Goal: Check status: Check status

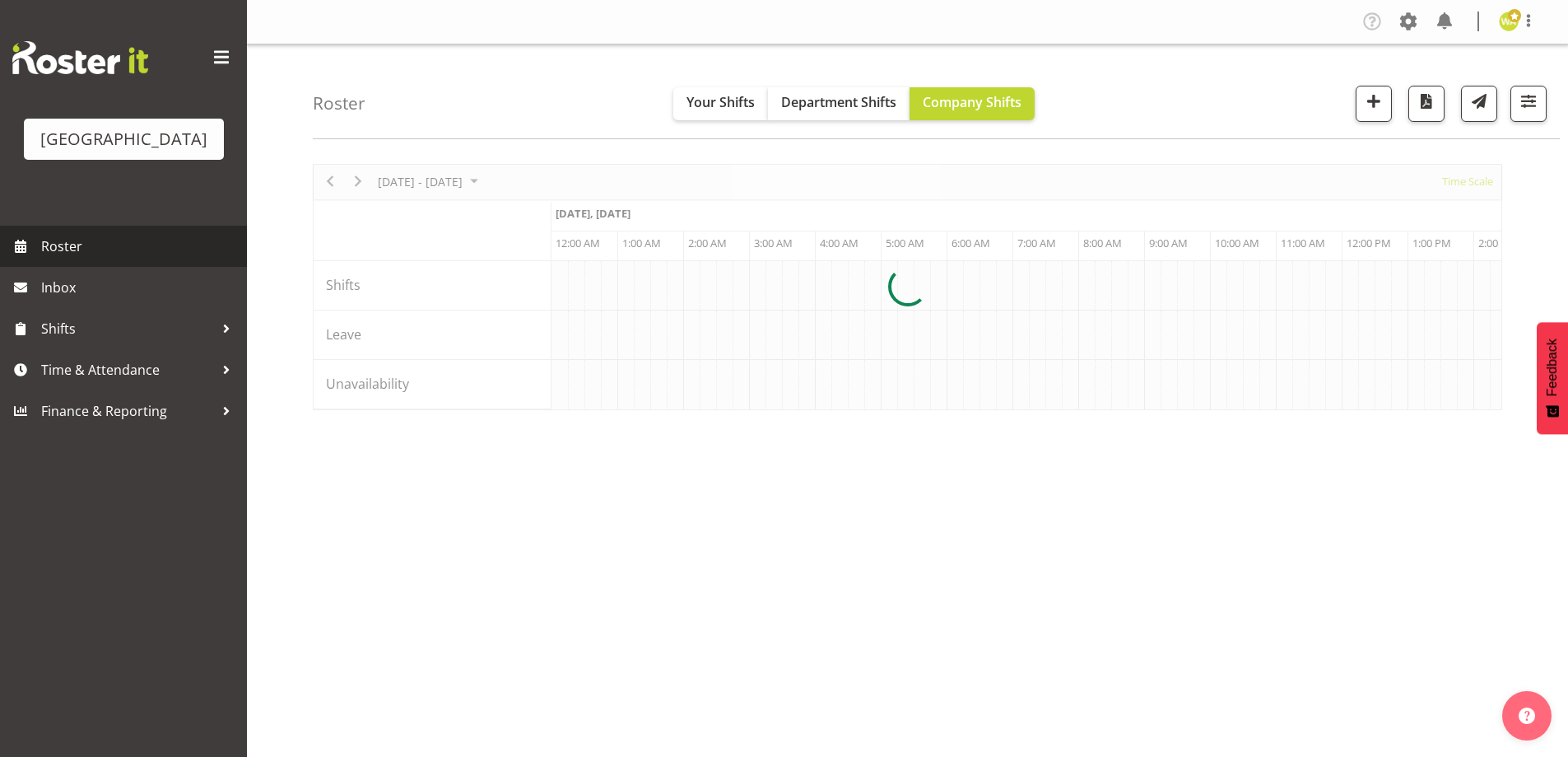
scroll to position [0, 3161]
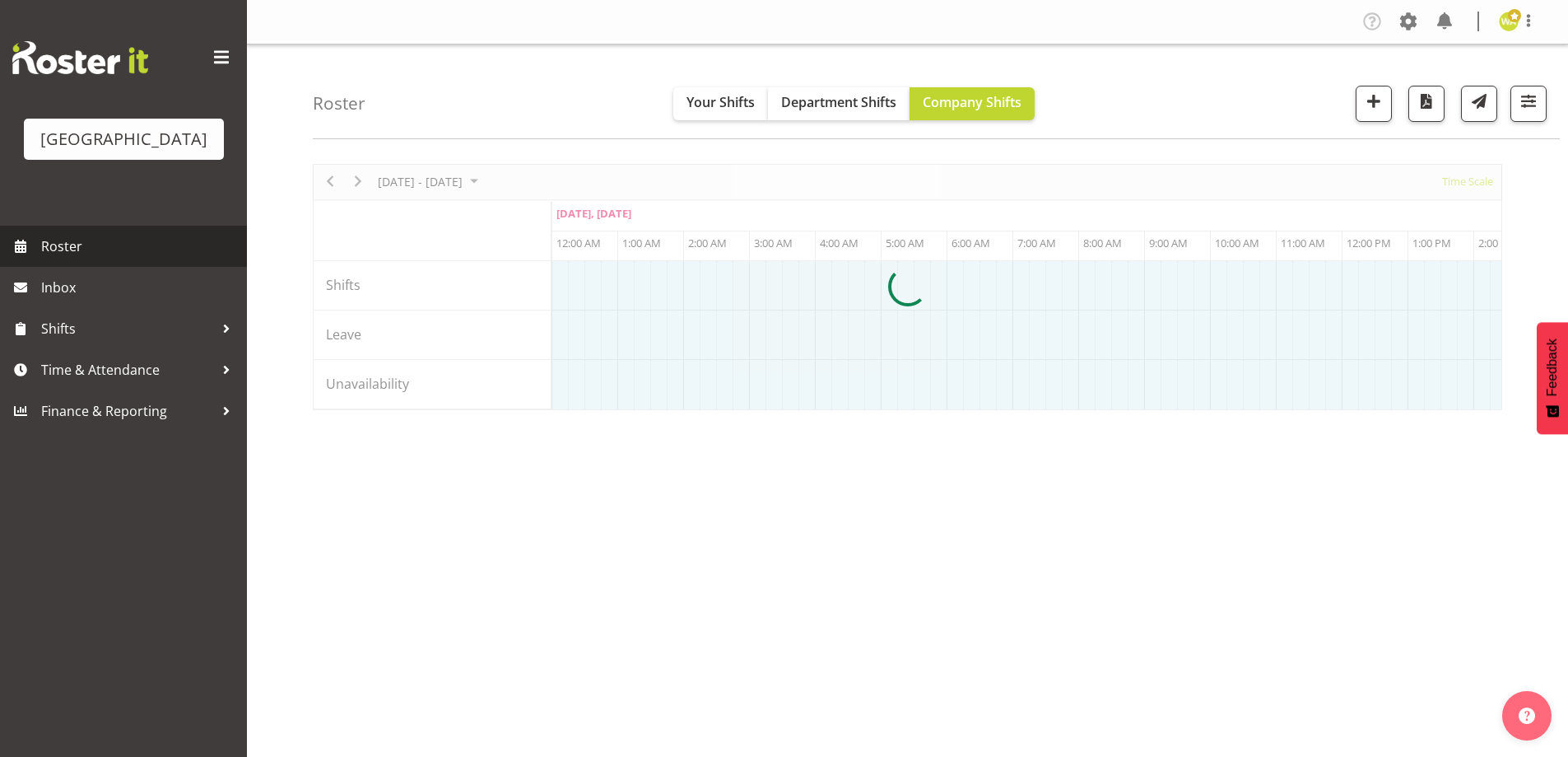
click at [78, 259] on span "Roster" at bounding box center [140, 246] width 198 height 24
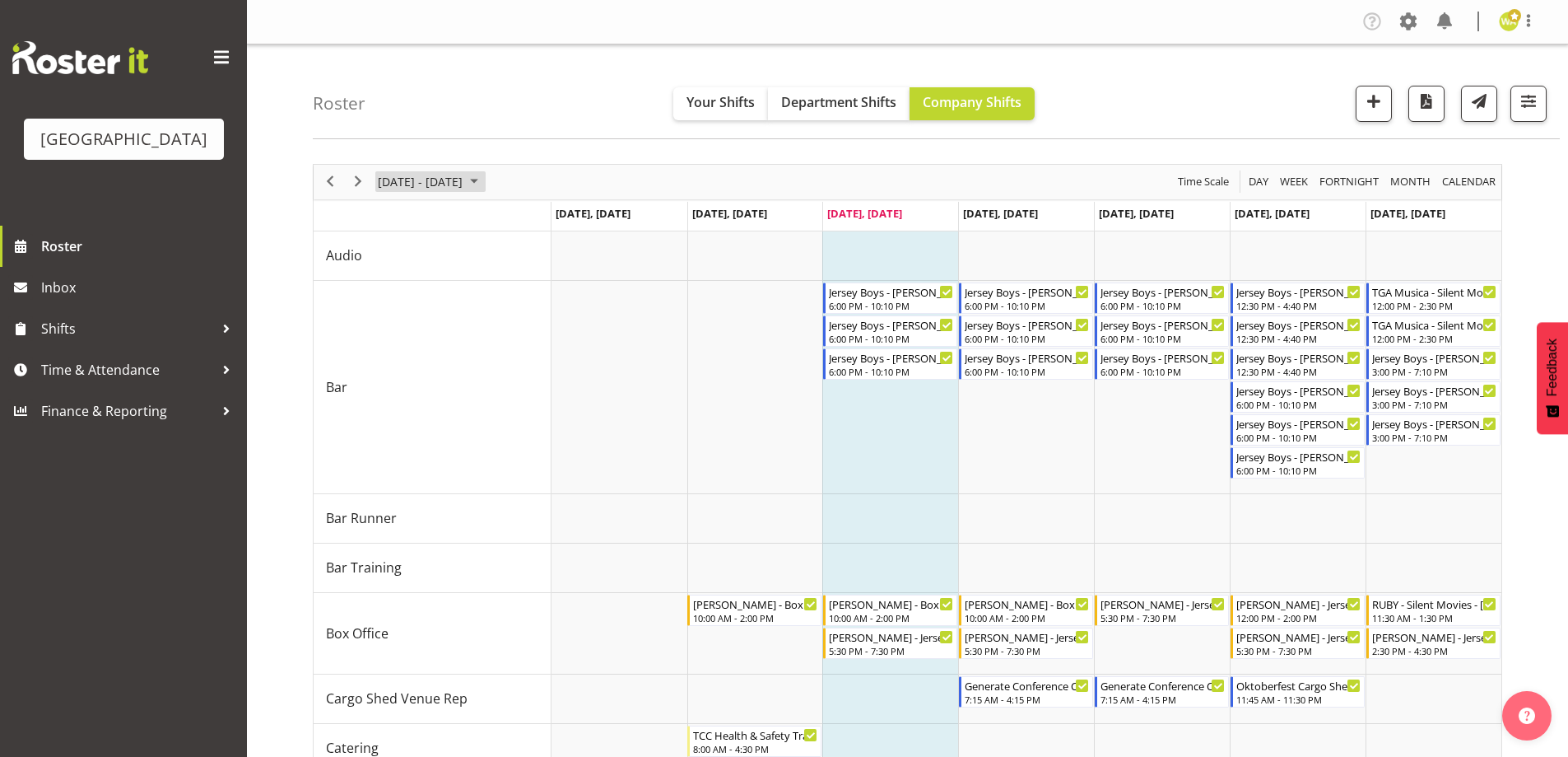
click at [415, 181] on span "[DATE] - [DATE]" at bounding box center [420, 181] width 88 height 20
click at [501, 368] on span "26" at bounding box center [500, 363] width 24 height 24
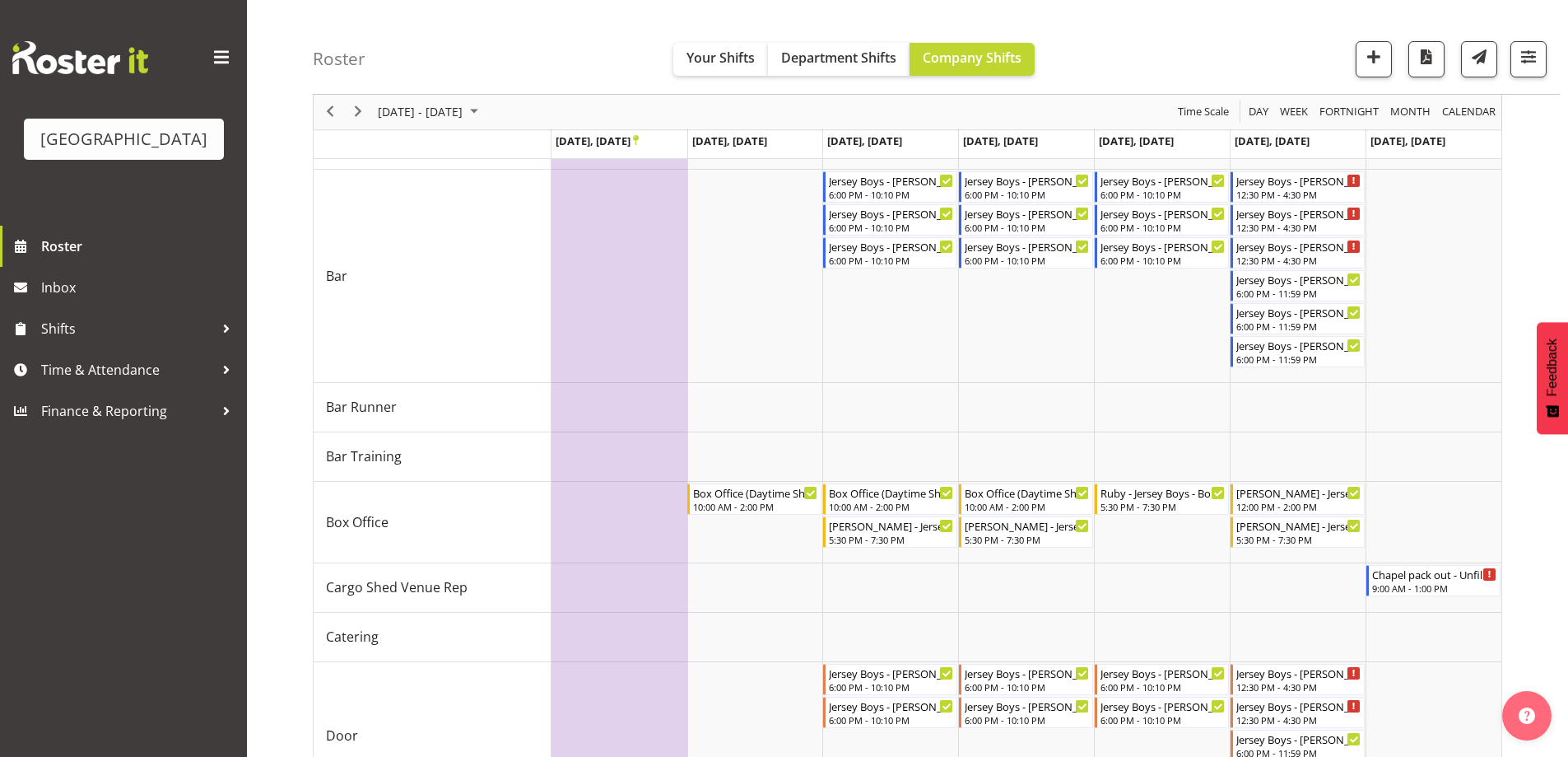
scroll to position [89, 0]
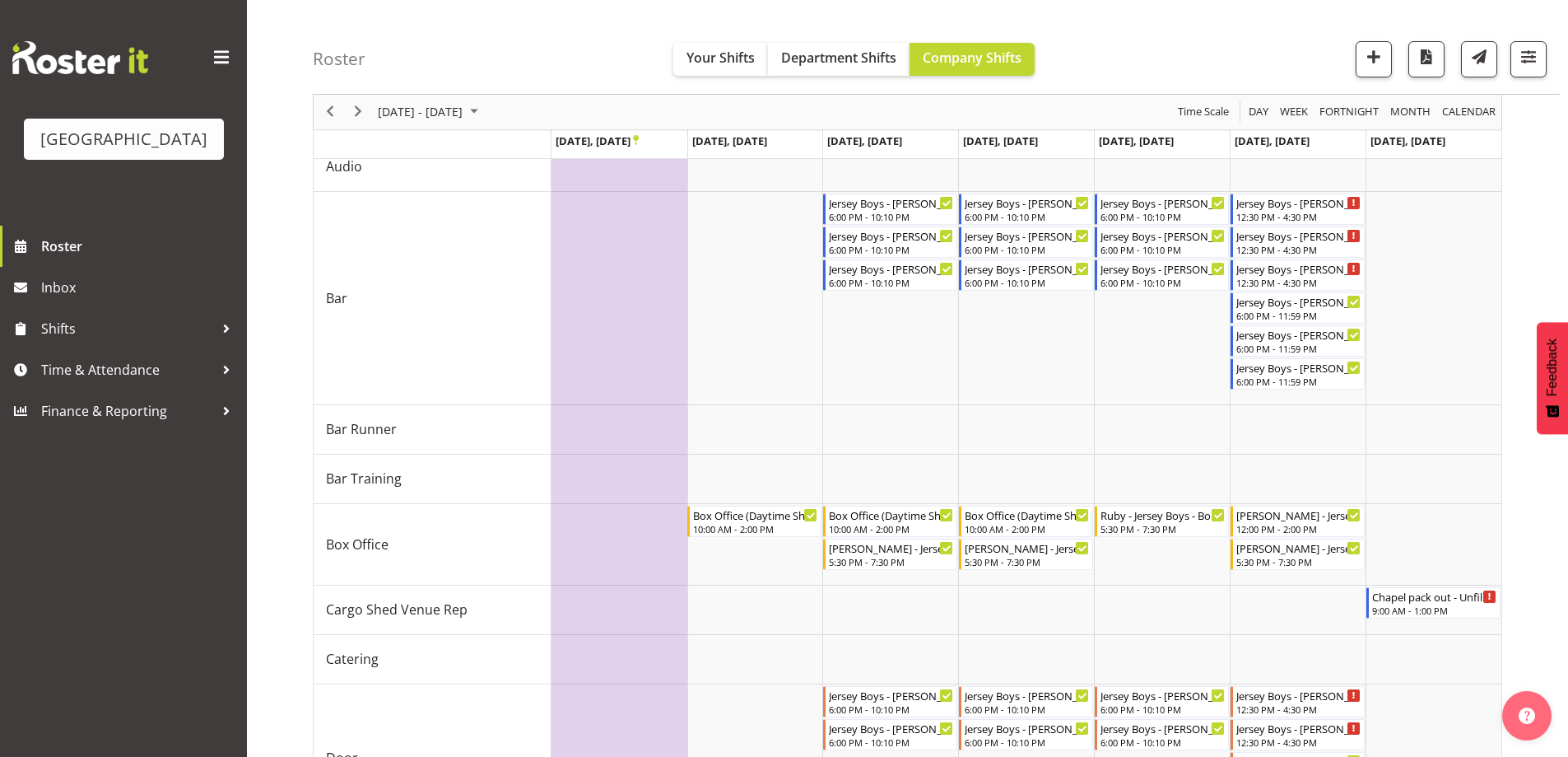
click at [1185, 38] on div "Roster Your Shifts Department Shifts Company Shifts All Locations Clear Baycour…" at bounding box center [936, 47] width 1247 height 94
click at [445, 108] on span "September 22 - 28, 2025" at bounding box center [420, 112] width 88 height 20
drag, startPoint x: 425, startPoint y: 329, endPoint x: 867, endPoint y: 180, distance: 466.4
click at [425, 329] on span "30" at bounding box center [421, 321] width 24 height 24
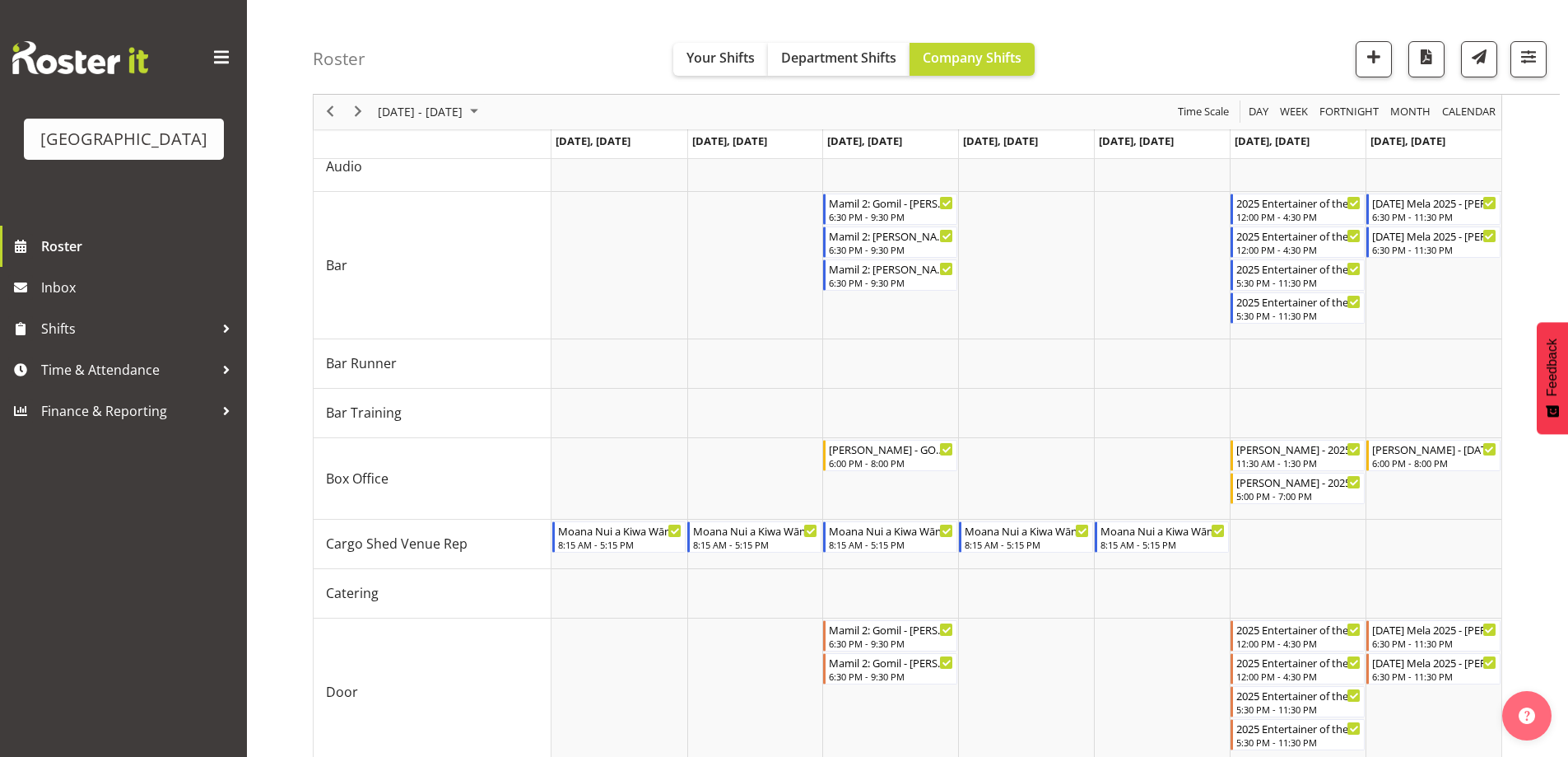
click at [1193, 64] on div "Roster Your Shifts Department Shifts Company Shifts All Locations Clear Baycour…" at bounding box center [936, 47] width 1247 height 94
click at [464, 110] on span "Sep 29 - Oct 05, 2025" at bounding box center [420, 112] width 88 height 20
click at [554, 152] on span "next month" at bounding box center [551, 153] width 29 height 30
click at [468, 217] on span "2" at bounding box center [474, 210] width 24 height 24
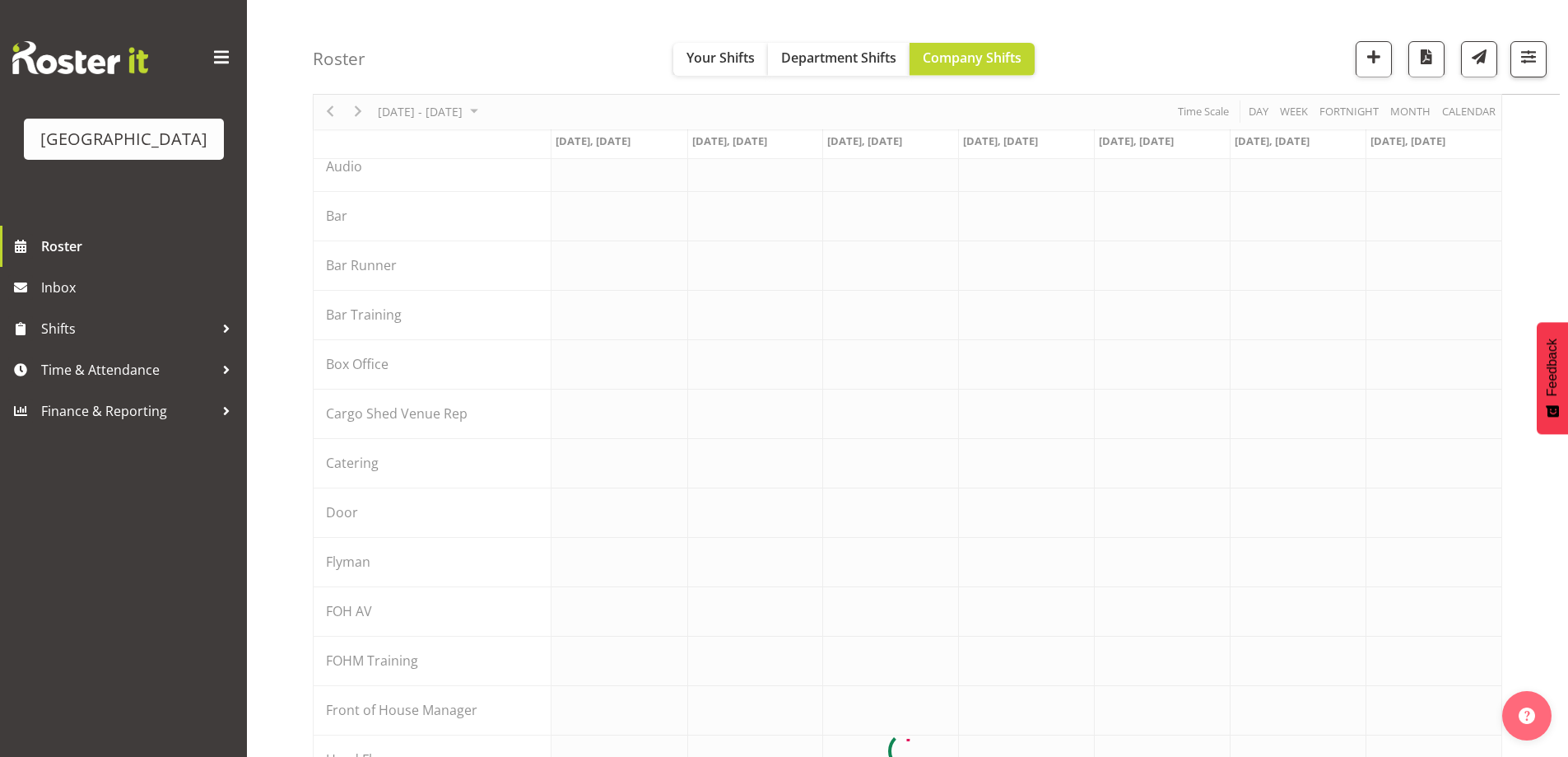
scroll to position [285, 0]
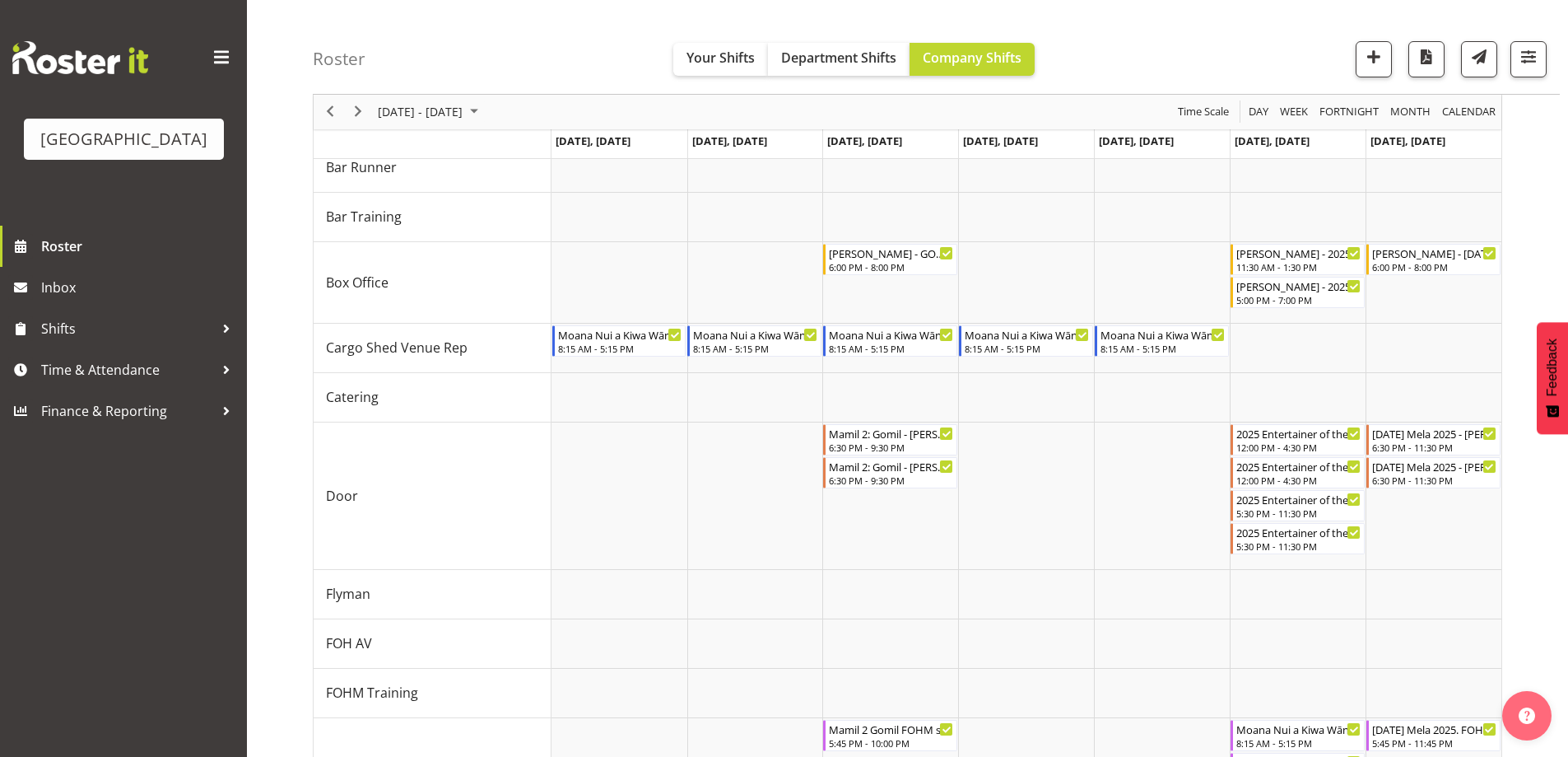
click at [1121, 56] on div "Roster Your Shifts Department Shifts Company Shifts All Locations Clear Baycour…" at bounding box center [936, 47] width 1247 height 94
click at [464, 113] on span "Sep 29 - Oct 05, 2025" at bounding box center [420, 112] width 88 height 20
click at [474, 237] on span "9" at bounding box center [474, 238] width 24 height 24
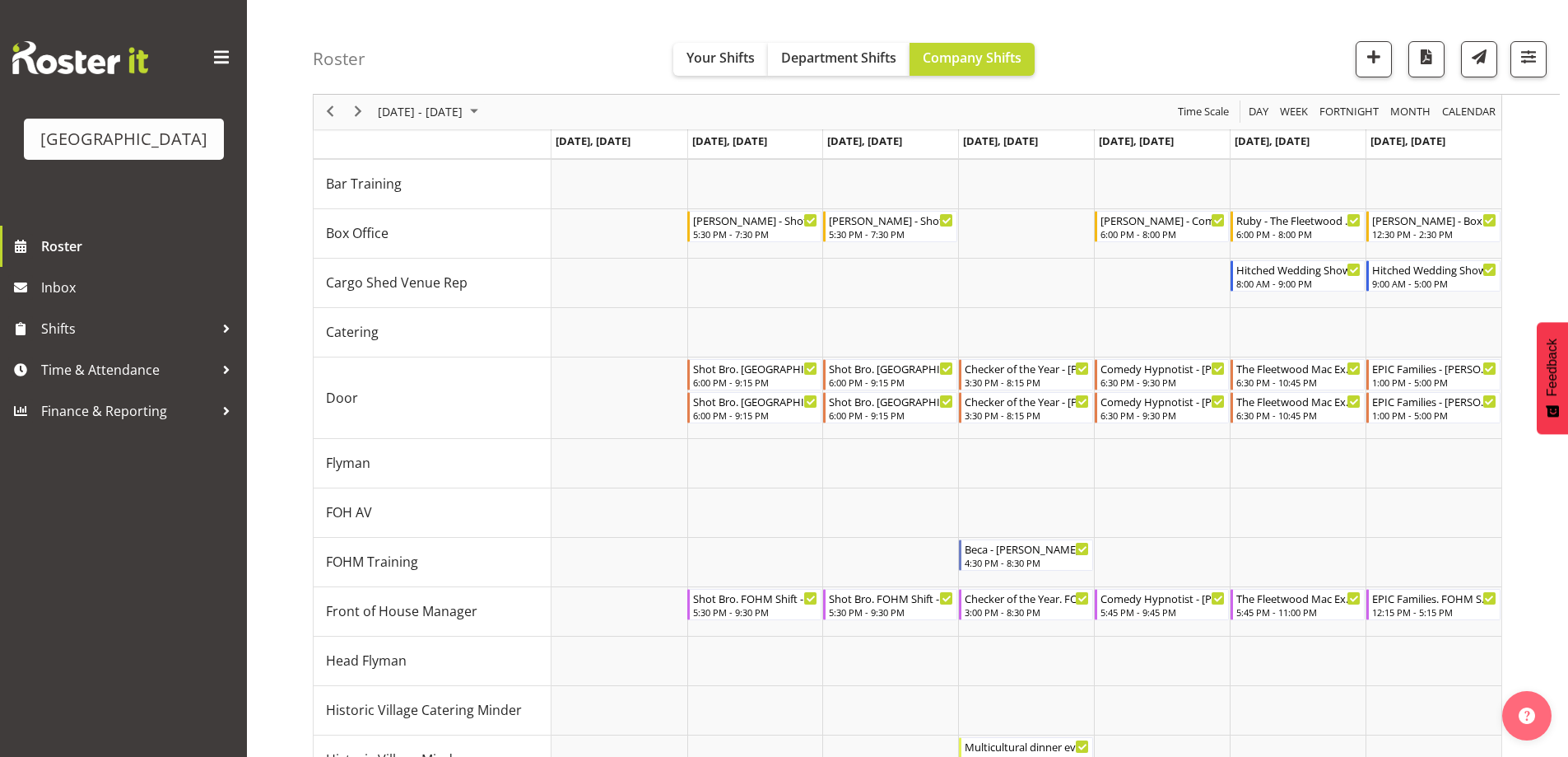
scroll to position [276, 0]
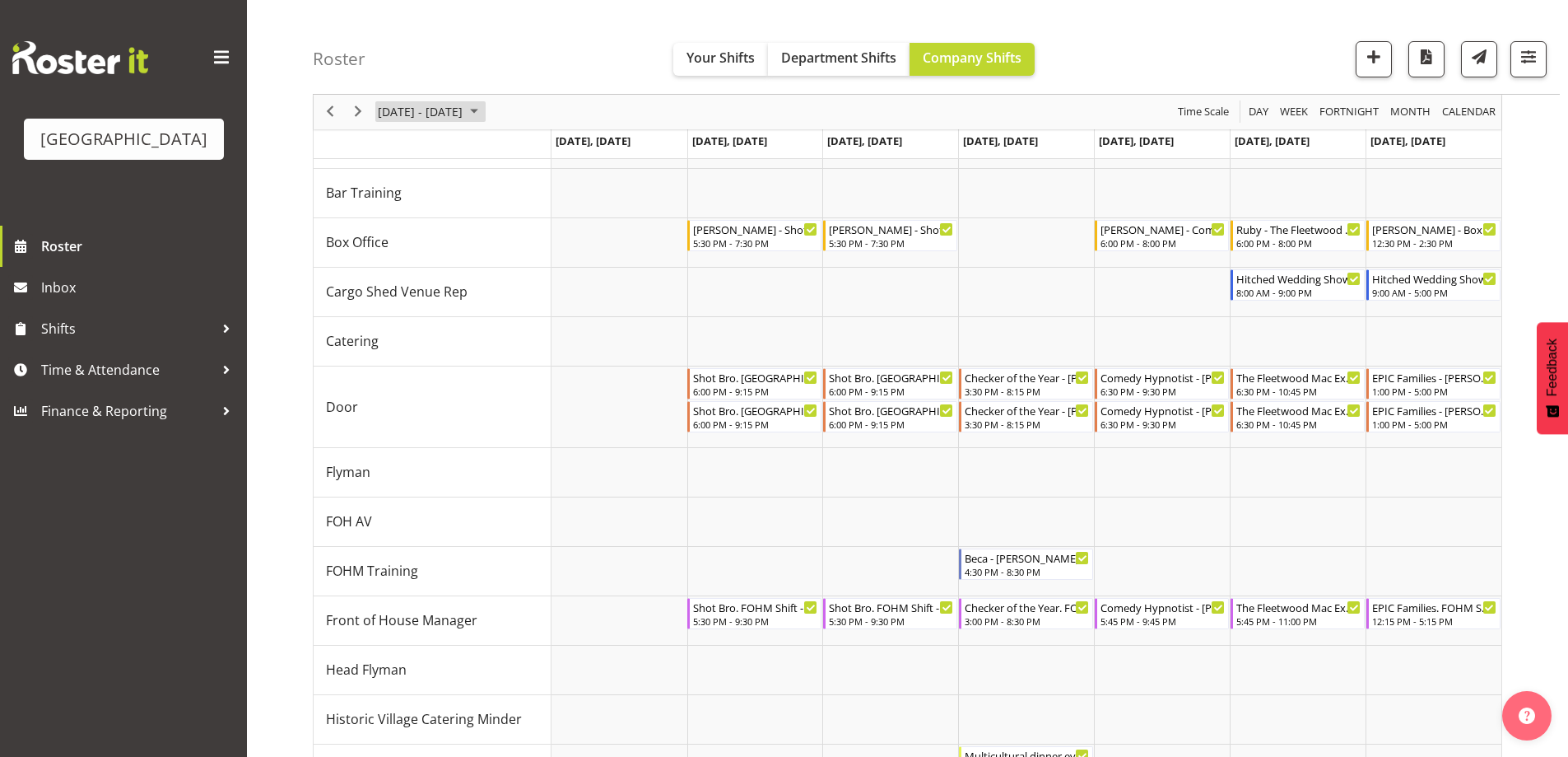
click at [464, 117] on span "October 06 - 12, 2025" at bounding box center [420, 112] width 88 height 20
drag, startPoint x: 528, startPoint y: 205, endPoint x: 828, endPoint y: 212, distance: 300.1
click at [527, 205] on span "4" at bounding box center [527, 210] width 24 height 24
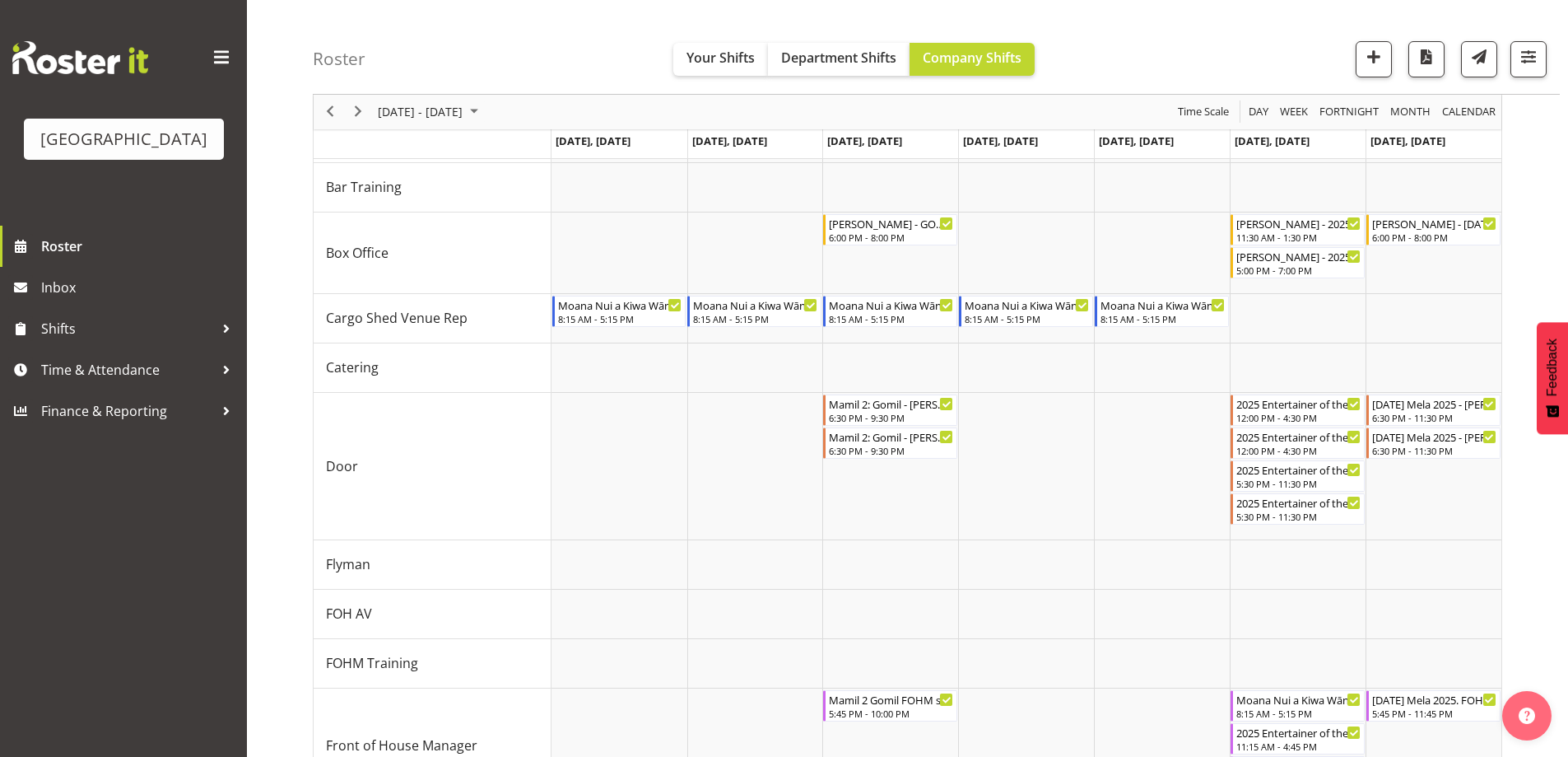
scroll to position [313, 0]
